Goal: Check status

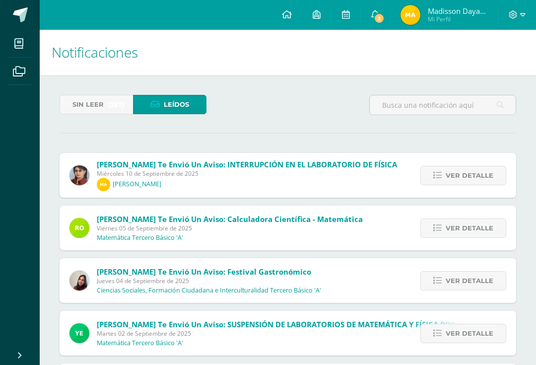
scroll to position [37, 0]
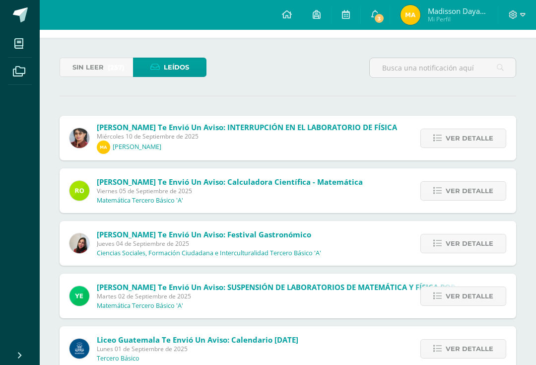
click at [381, 19] on span "3" at bounding box center [379, 18] width 11 height 11
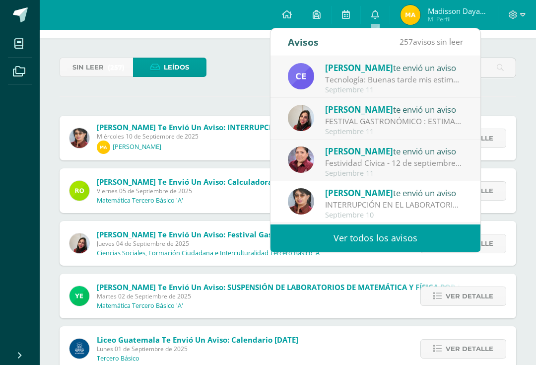
click at [426, 167] on div "Festividad Cívica - 12 de septiembre: Buen día estimadas familias. Comparto inf…" at bounding box center [394, 162] width 138 height 11
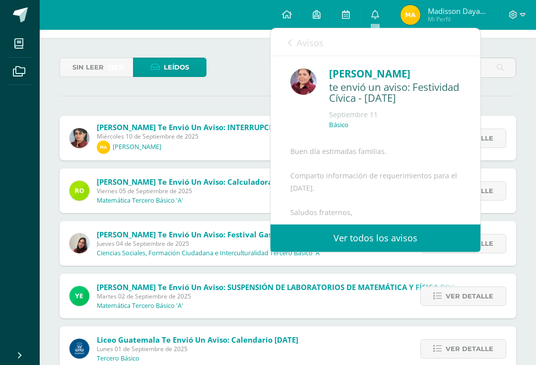
click at [428, 155] on div "Buen día estimadas familias. Comparto información de requerimientos para el vie…" at bounding box center [376, 234] width 170 height 177
click at [82, 73] on span "Sin leer" at bounding box center [88, 67] width 31 height 18
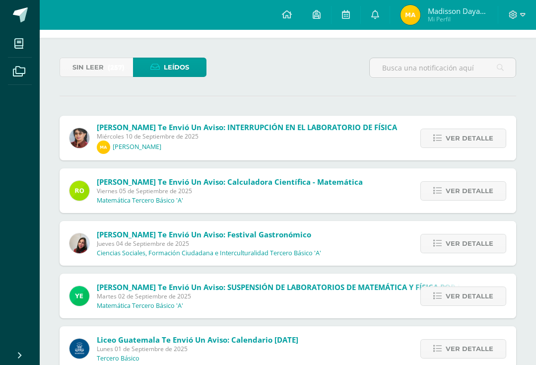
click at [86, 72] on span "Sin leer" at bounding box center [88, 67] width 31 height 18
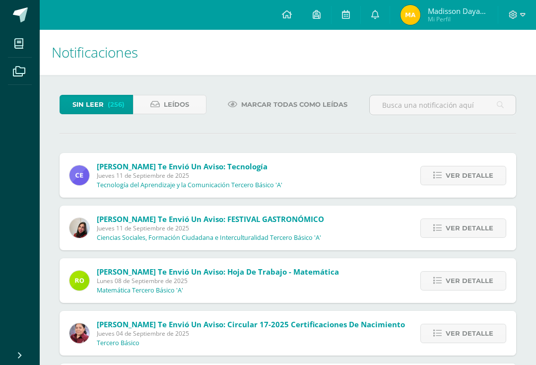
click at [459, 178] on span "Ver detalle" at bounding box center [470, 175] width 48 height 18
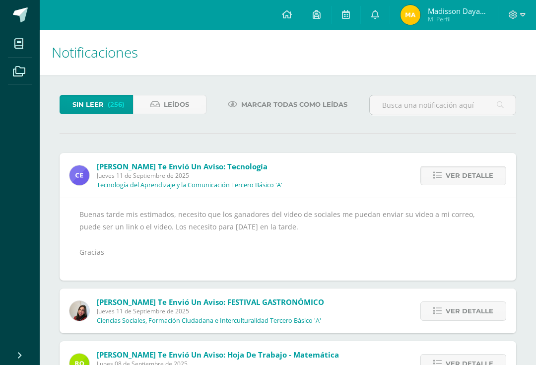
click at [439, 171] on link "Ver detalle" at bounding box center [464, 175] width 86 height 19
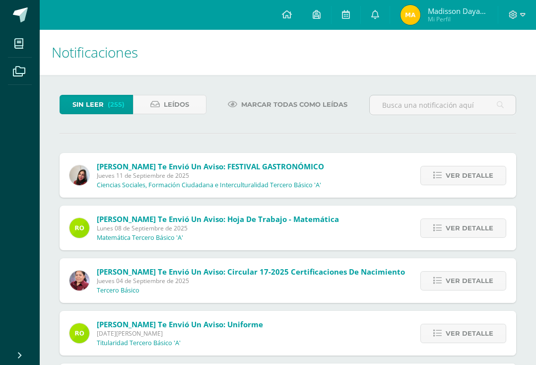
click at [418, 17] on img at bounding box center [411, 15] width 20 height 20
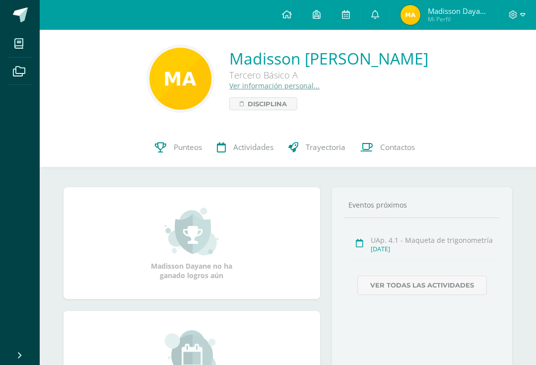
click at [166, 160] on link "Punteos" at bounding box center [179, 148] width 62 height 40
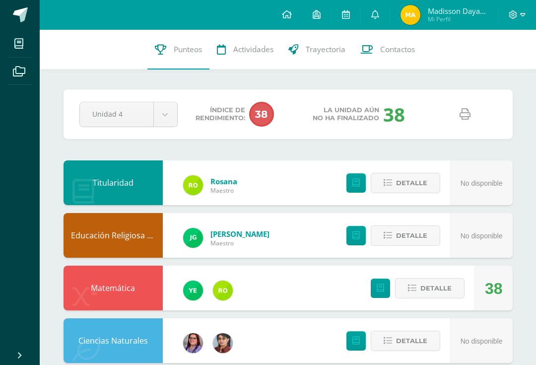
click at [428, 290] on span "Detalle" at bounding box center [436, 288] width 31 height 18
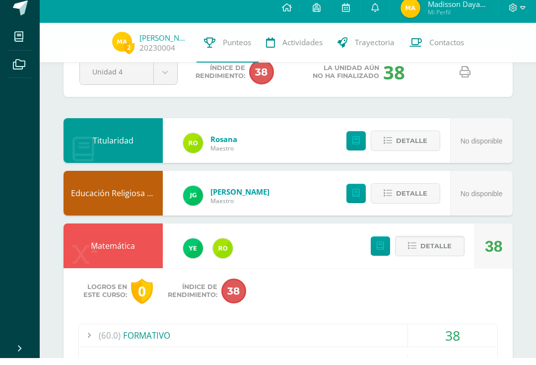
scroll to position [61, 0]
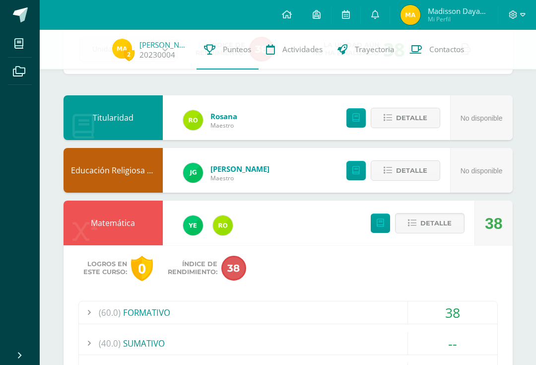
click at [105, 313] on span "(60.0)" at bounding box center [110, 312] width 22 height 22
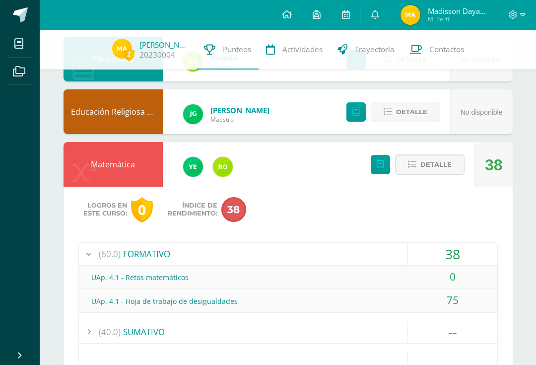
scroll to position [120, 0]
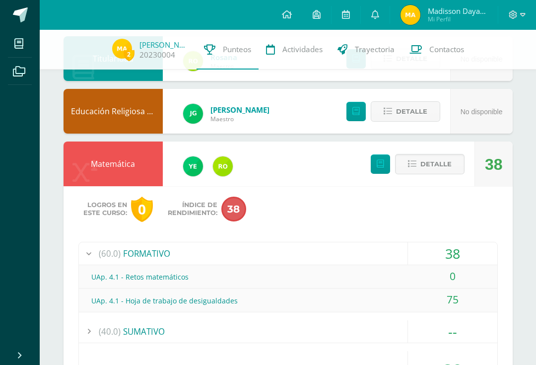
click at [92, 253] on div at bounding box center [89, 253] width 20 height 22
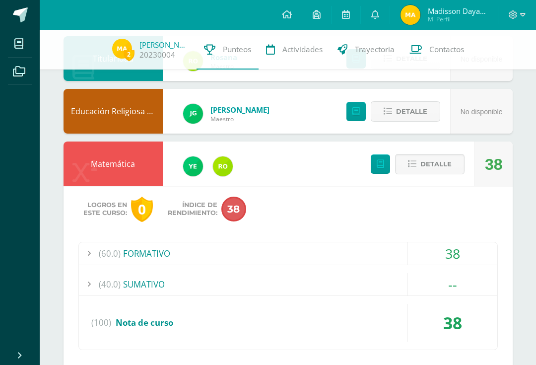
click at [453, 171] on button "Detalle" at bounding box center [430, 164] width 70 height 20
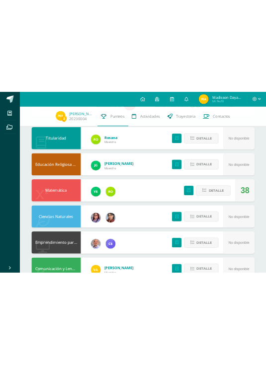
scroll to position [0, 0]
